Goal: Task Accomplishment & Management: Use online tool/utility

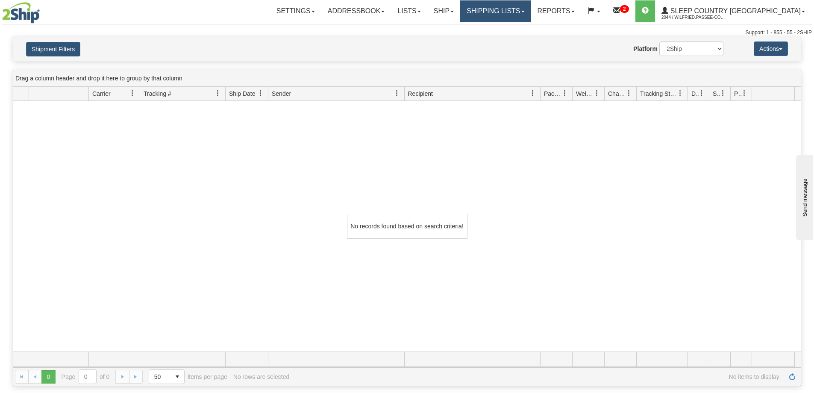
drag, startPoint x: 0, startPoint y: 0, endPoint x: 519, endPoint y: 15, distance: 519.1
click at [519, 13] on link "Shipping lists" at bounding box center [495, 10] width 71 height 21
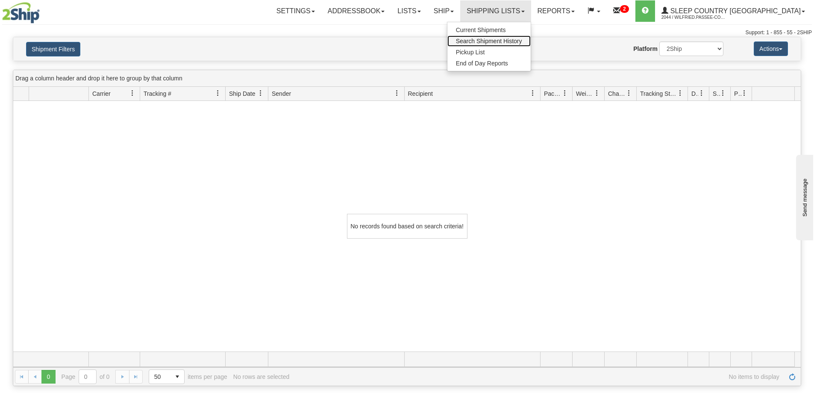
click at [510, 40] on span "Search Shipment History" at bounding box center [489, 41] width 66 height 7
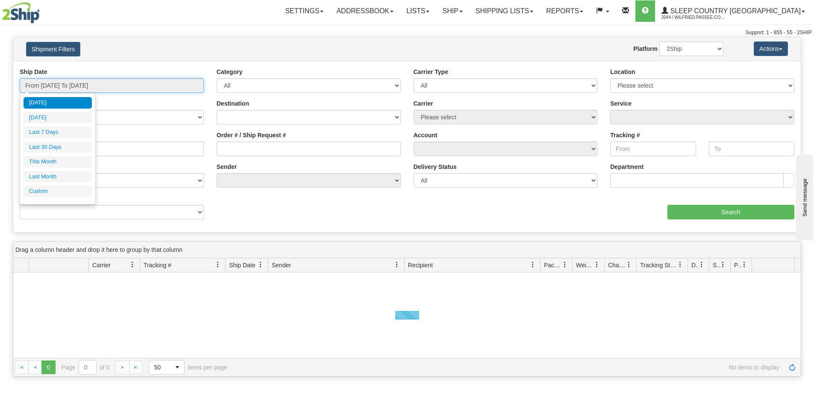
drag, startPoint x: 96, startPoint y: 88, endPoint x: 92, endPoint y: 91, distance: 4.5
click at [95, 88] on input "From 09/12/2025 To 09/13/2025" at bounding box center [112, 85] width 184 height 15
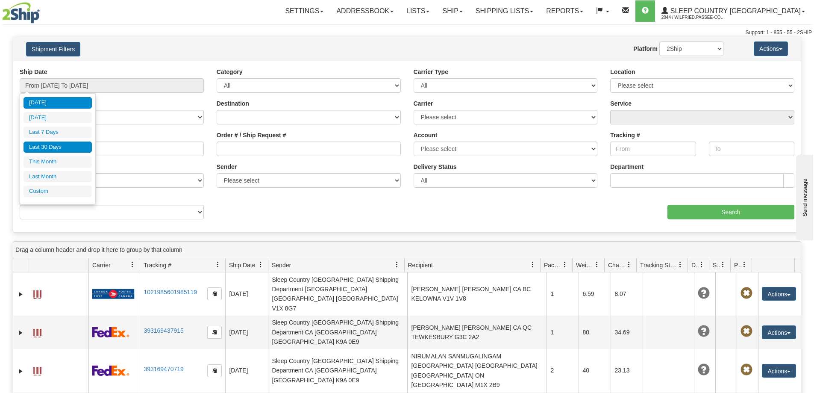
click at [74, 145] on li "Last 30 Days" at bounding box center [58, 147] width 68 height 12
type input "From 08/15/2025 To 09/13/2025"
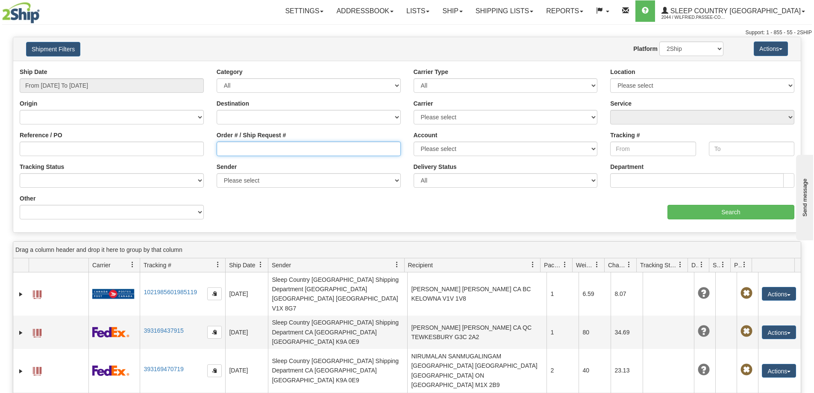
drag, startPoint x: 253, startPoint y: 144, endPoint x: 318, endPoint y: 156, distance: 66.6
click at [253, 144] on input "Order # / Ship Request #" at bounding box center [309, 148] width 184 height 15
paste input "9002I048407"
type input "9002I048407"
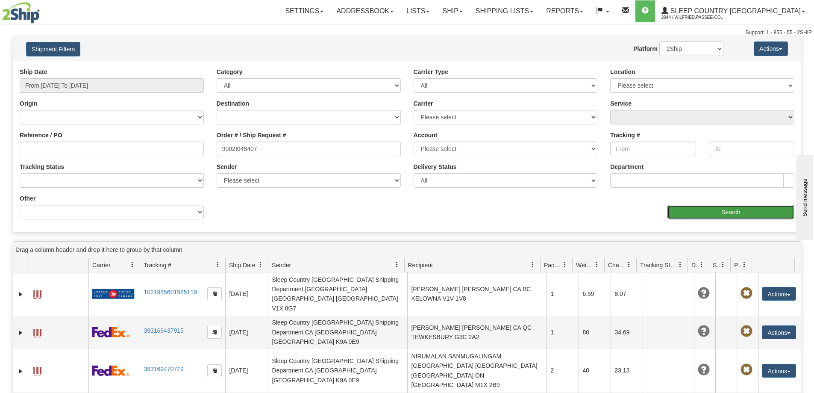
drag, startPoint x: 700, startPoint y: 212, endPoint x: 692, endPoint y: 212, distance: 7.7
click at [692, 212] on input "Search" at bounding box center [731, 212] width 127 height 15
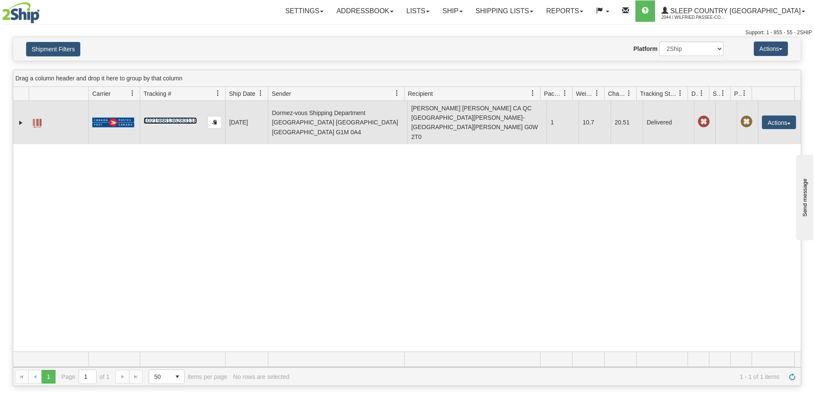
click at [181, 117] on link "1021988136283118" at bounding box center [170, 120] width 53 height 7
click at [772, 120] on button "Actions" at bounding box center [779, 122] width 34 height 14
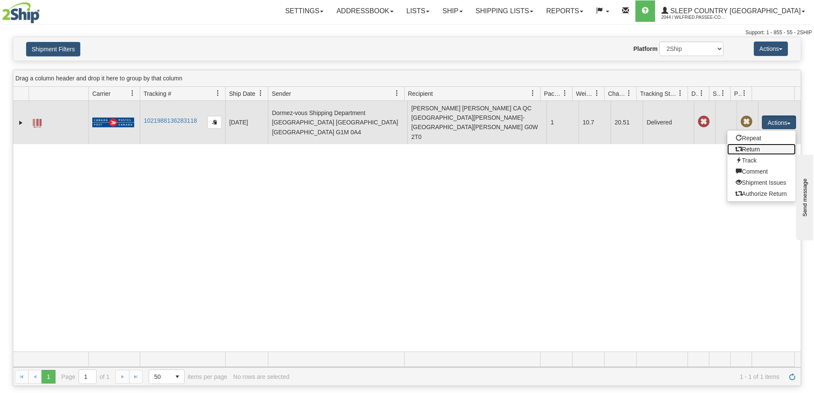
click at [748, 146] on link "Return" at bounding box center [762, 149] width 68 height 11
click at [109, 117] on img at bounding box center [113, 122] width 42 height 11
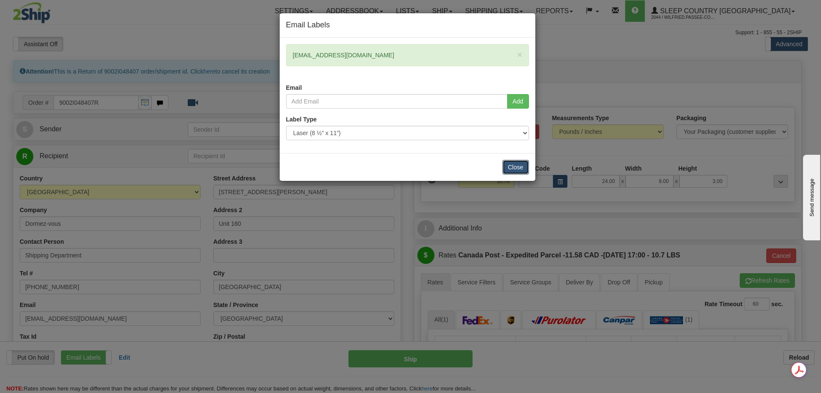
click at [519, 168] on button "Close" at bounding box center [515, 167] width 27 height 15
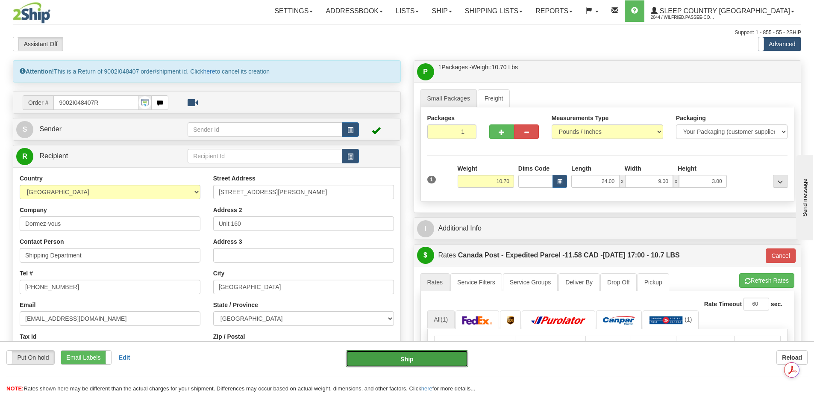
click at [425, 359] on button "Ship" at bounding box center [407, 358] width 123 height 17
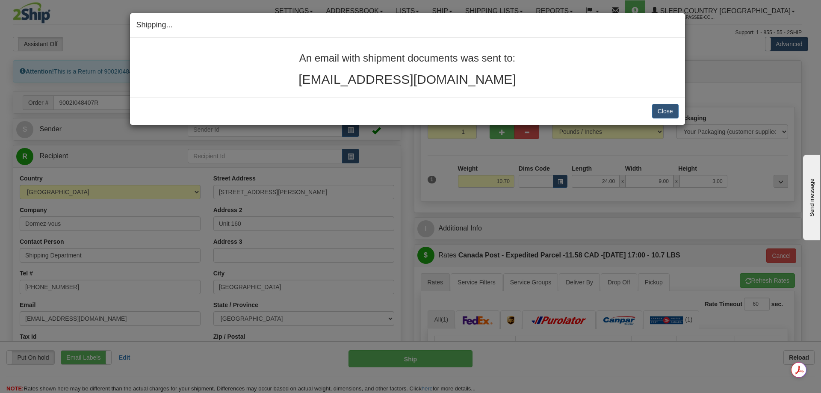
click at [593, 80] on h2 "maryze2009@hotmail.com" at bounding box center [407, 79] width 542 height 14
drag, startPoint x: 297, startPoint y: 56, endPoint x: 538, endPoint y: 92, distance: 243.7
click at [538, 92] on div "An email with shipment documents was sent to: maryze2009@hotmail.com" at bounding box center [407, 67] width 555 height 59
copy div "An email with shipment documents was sent to: maryze2009@hotmail.com"
drag, startPoint x: 665, startPoint y: 113, endPoint x: 655, endPoint y: 110, distance: 9.9
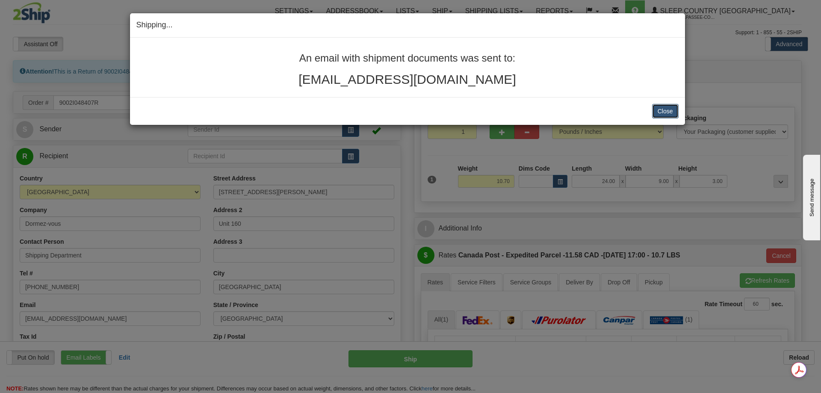
click at [665, 113] on button "Close" at bounding box center [665, 111] width 27 height 15
